Goal: Register for event/course

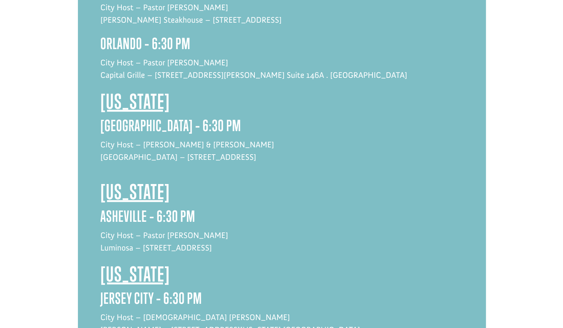
scroll to position [800, 0]
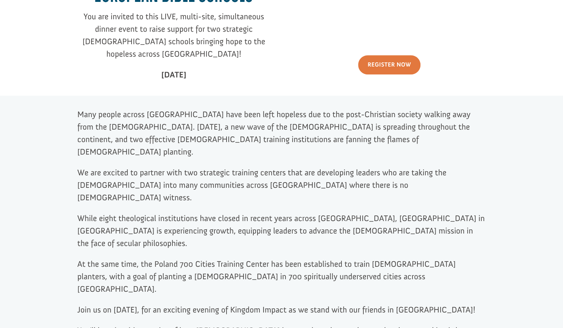
scroll to position [273, 0]
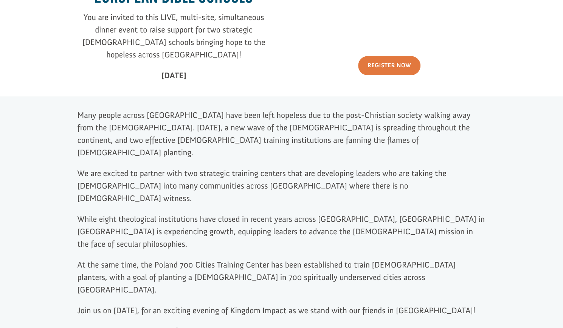
click at [43, 185] on div "Many people across [GEOGRAPHIC_DATA] have been left hopeless due to the post-Ch…" at bounding box center [281, 242] width 563 height 292
click at [41, 189] on div "Many people across [GEOGRAPHIC_DATA] have been left hopeless due to the post-Ch…" at bounding box center [281, 242] width 563 height 292
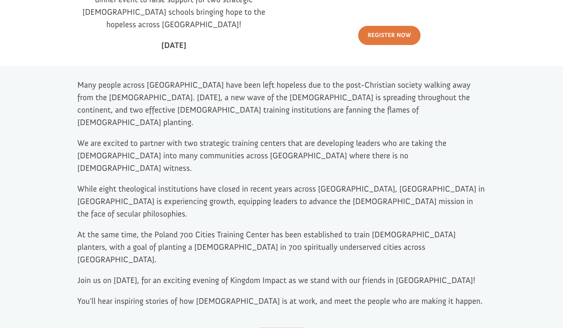
scroll to position [304, 0]
click at [51, 139] on div "Many people across [GEOGRAPHIC_DATA] have been left hopeless due to the post-Ch…" at bounding box center [281, 211] width 563 height 292
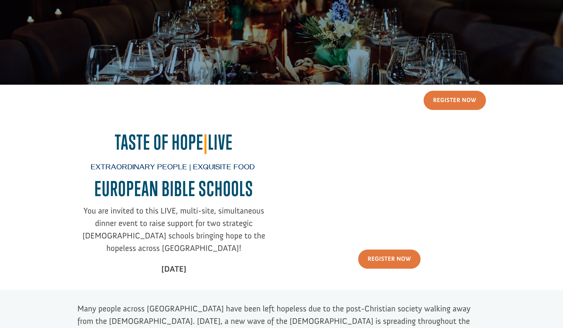
scroll to position [0, 0]
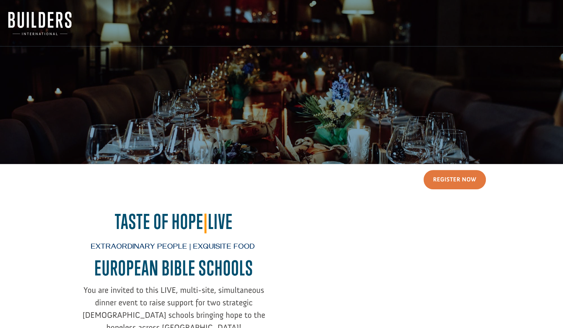
click at [41, 16] on img at bounding box center [39, 23] width 63 height 23
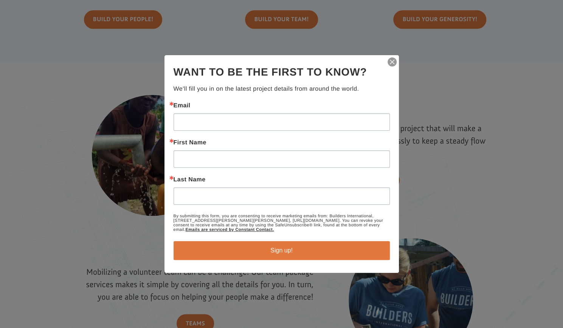
scroll to position [524, 0]
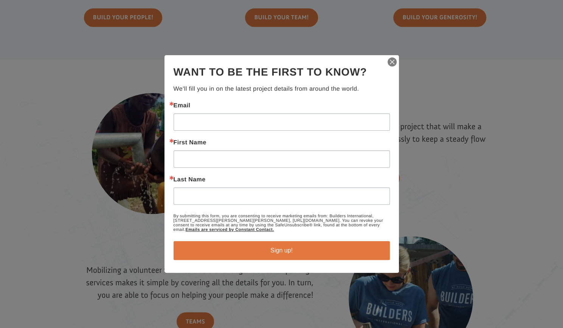
click at [393, 63] on img "button" at bounding box center [392, 62] width 11 height 11
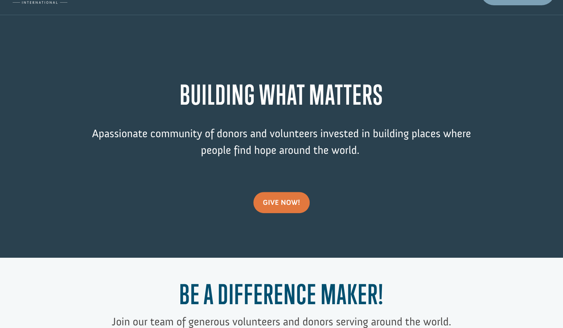
scroll to position [0, 0]
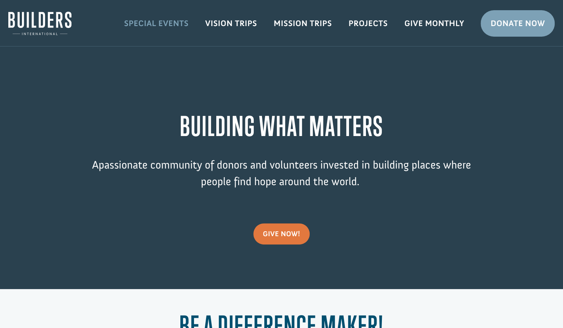
click at [154, 20] on link "Special Events" at bounding box center [156, 23] width 81 height 22
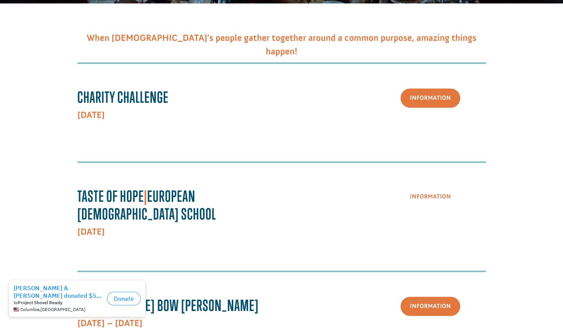
click at [424, 192] on link "Information" at bounding box center [430, 196] width 60 height 19
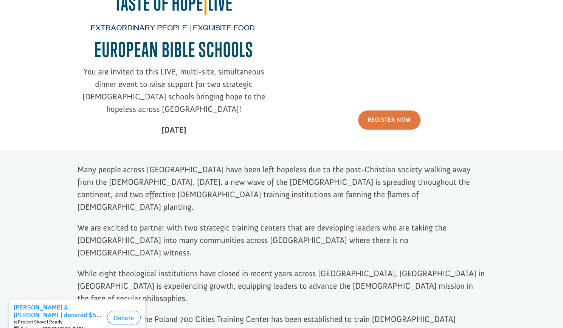
scroll to position [219, 0]
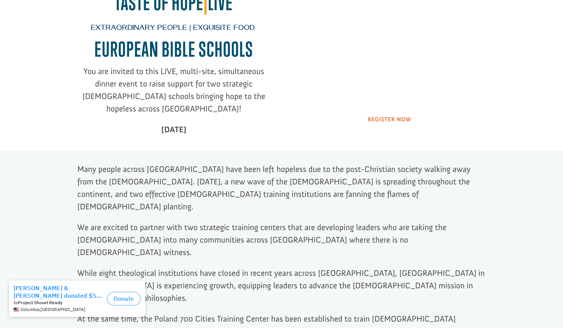
click at [380, 121] on link "Register Now" at bounding box center [389, 119] width 62 height 19
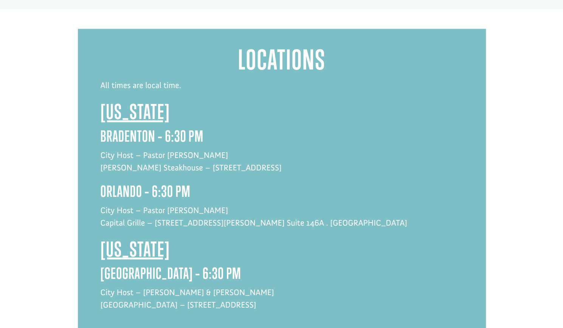
scroll to position [659, 0]
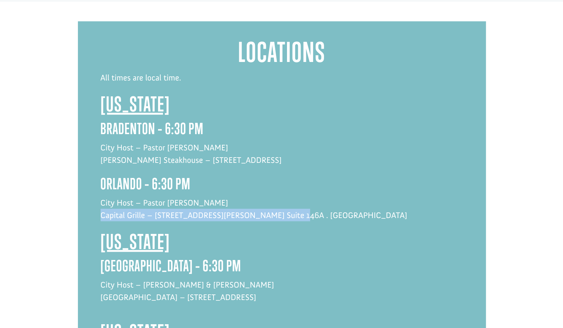
drag, startPoint x: 98, startPoint y: 172, endPoint x: 288, endPoint y: 179, distance: 189.8
copy p "Capital Grille – [STREET_ADDRESS][PERSON_NAME] Suite 146A . [GEOGRAPHIC_DATA]"
